Goal: Task Accomplishment & Management: Use online tool/utility

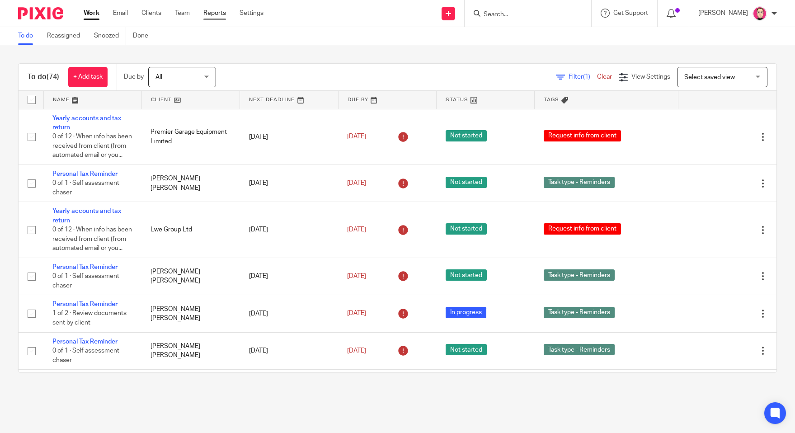
scroll to position [1639, 0]
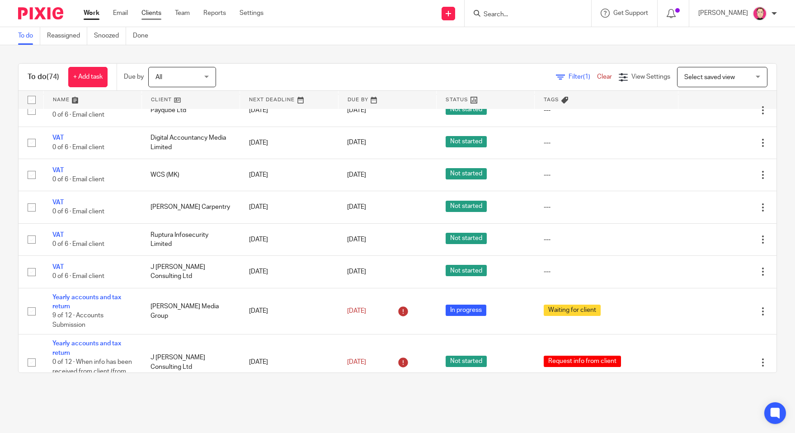
click at [155, 16] on link "Clients" at bounding box center [151, 13] width 20 height 9
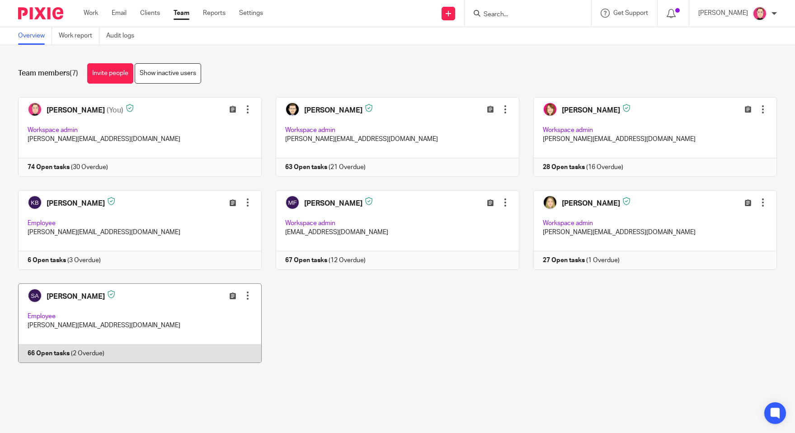
click at [165, 286] on link at bounding box center [133, 323] width 258 height 80
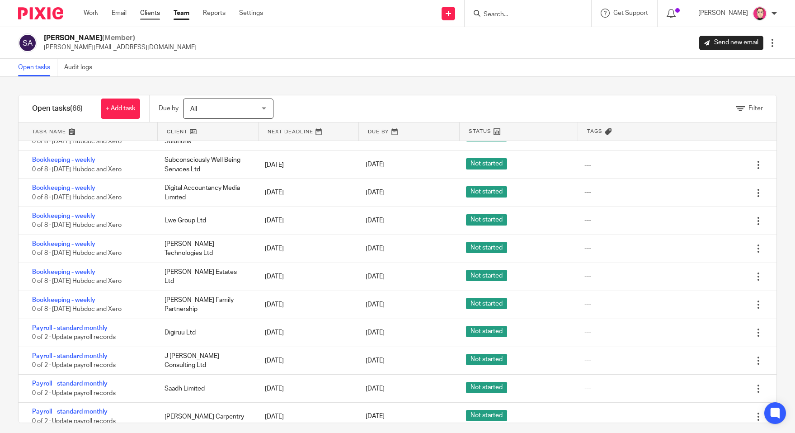
scroll to position [1429, 0]
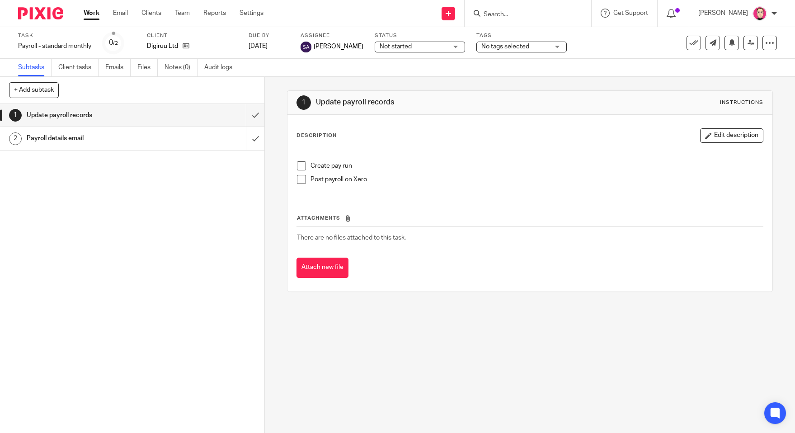
click at [109, 141] on h1 "Payroll details email" at bounding box center [97, 139] width 140 height 14
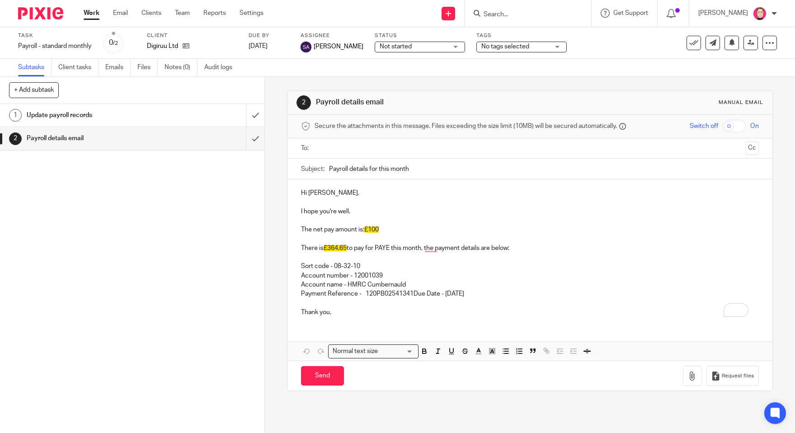
drag, startPoint x: 328, startPoint y: 168, endPoint x: 339, endPoint y: 169, distance: 11.4
click at [330, 168] on input "Payroll details for this month" at bounding box center [544, 169] width 430 height 20
click at [431, 171] on input "Payroll details for this month" at bounding box center [544, 169] width 430 height 20
